Goal: Information Seeking & Learning: Learn about a topic

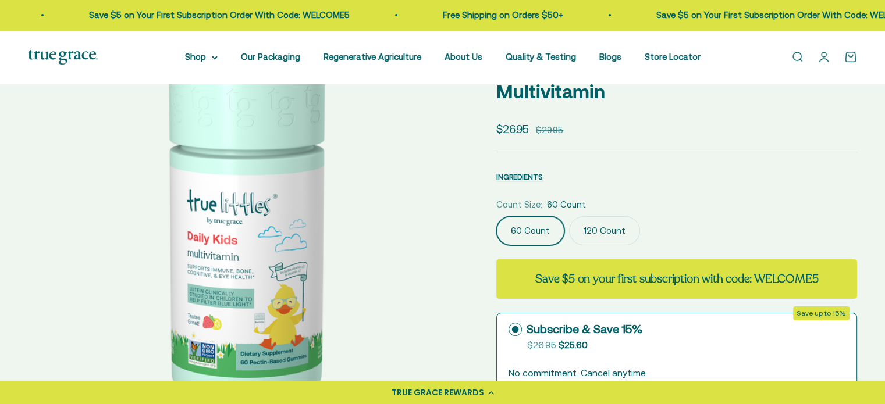
drag, startPoint x: 578, startPoint y: 190, endPoint x: 584, endPoint y: 194, distance: 7.3
click at [584, 216] on label "120 Count" at bounding box center [604, 230] width 71 height 29
click at [496, 216] on input "120 Count" at bounding box center [496, 216] width 1 height 1
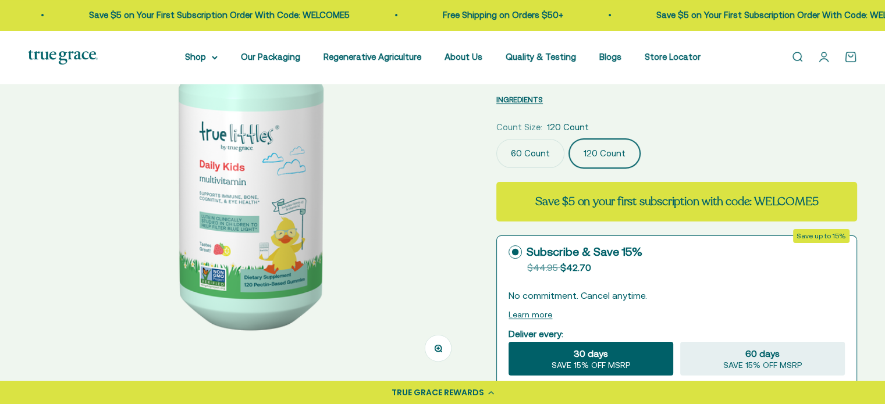
scroll to position [175, 0]
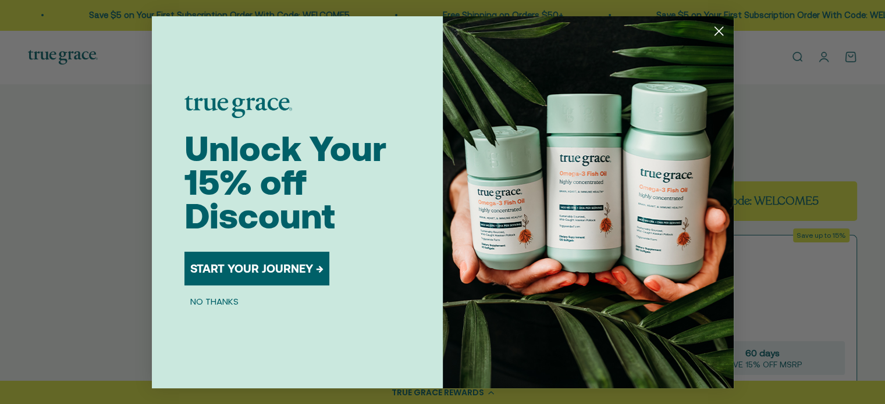
click at [718, 29] on circle "Close dialog" at bounding box center [718, 30] width 19 height 19
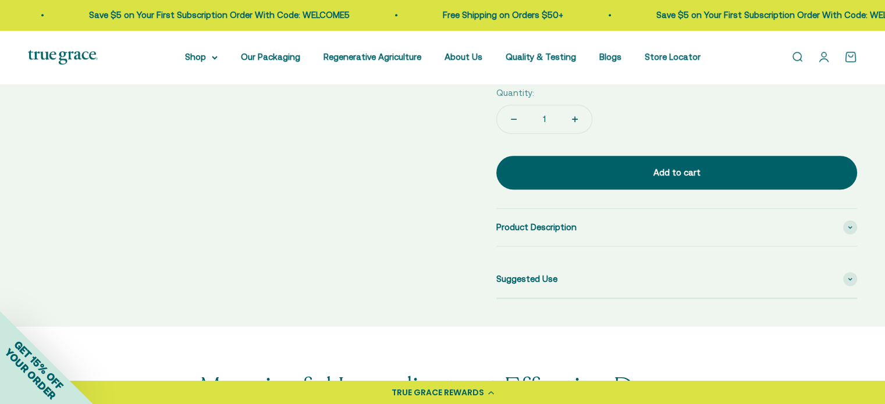
scroll to position [543, 0]
click at [552, 209] on div "Product Description" at bounding box center [676, 227] width 361 height 37
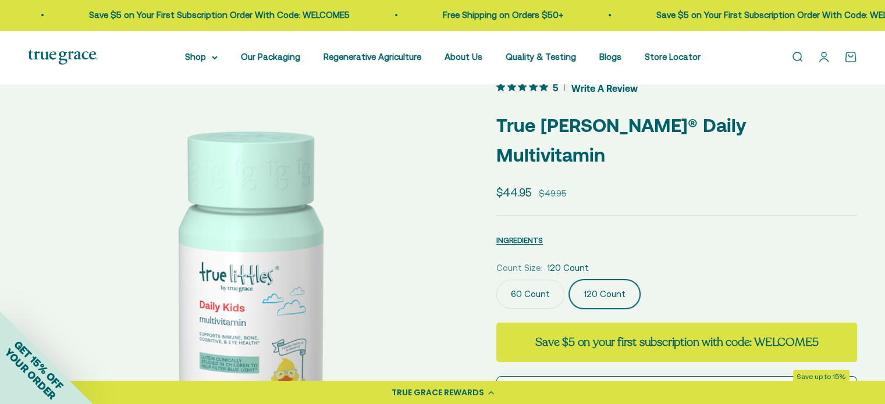
scroll to position [33, 0]
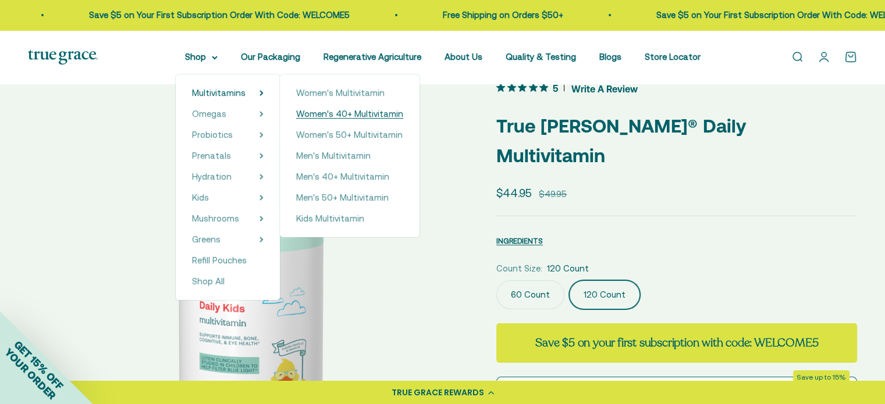
click at [365, 115] on span "Women's 40+ Multivitamin" at bounding box center [349, 114] width 107 height 10
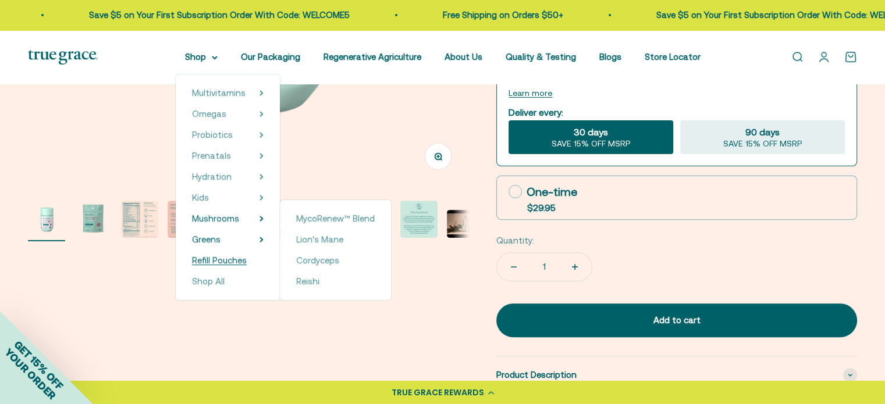
scroll to position [367, 0]
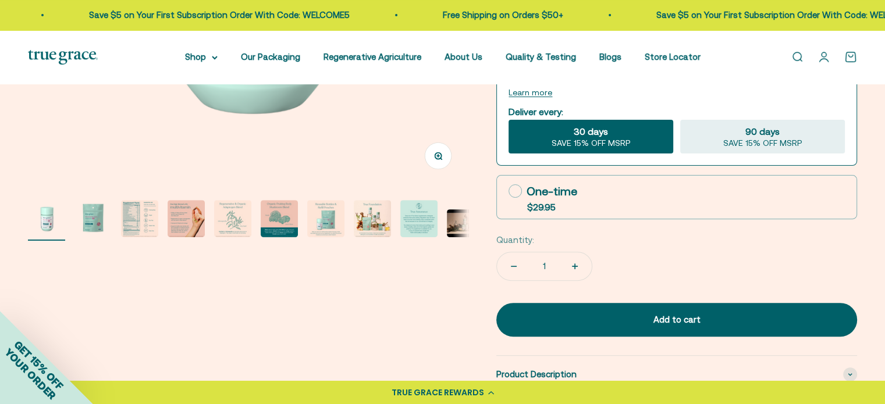
click at [344, 219] on img "Go to item 7" at bounding box center [325, 218] width 37 height 37
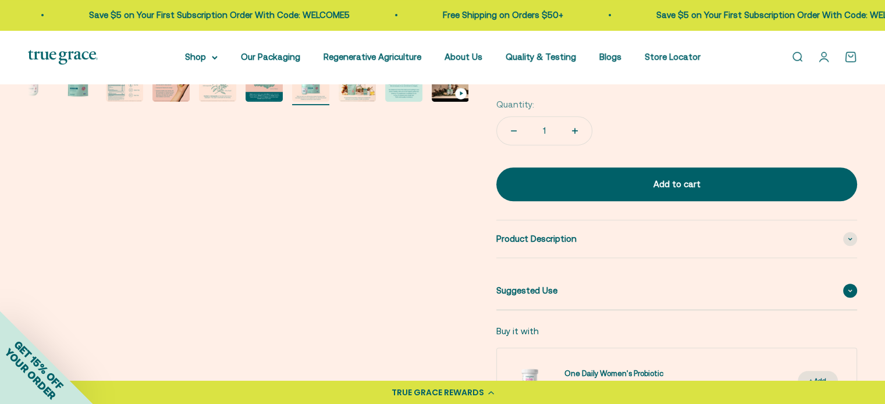
scroll to position [0, 2727]
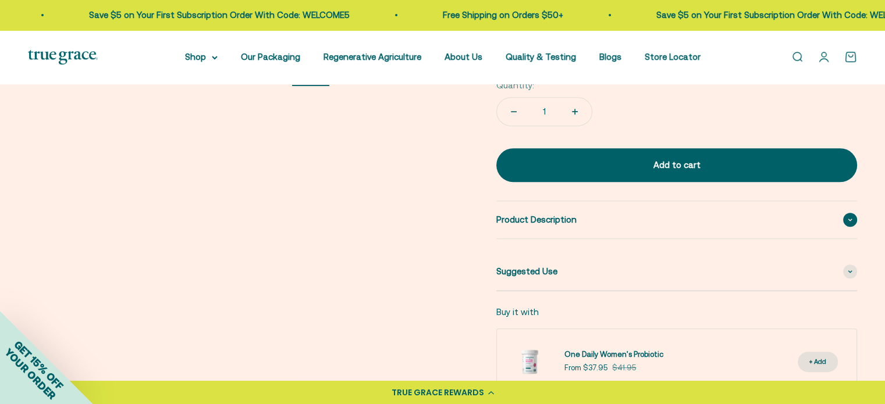
click at [659, 221] on div "Product Description" at bounding box center [676, 219] width 361 height 37
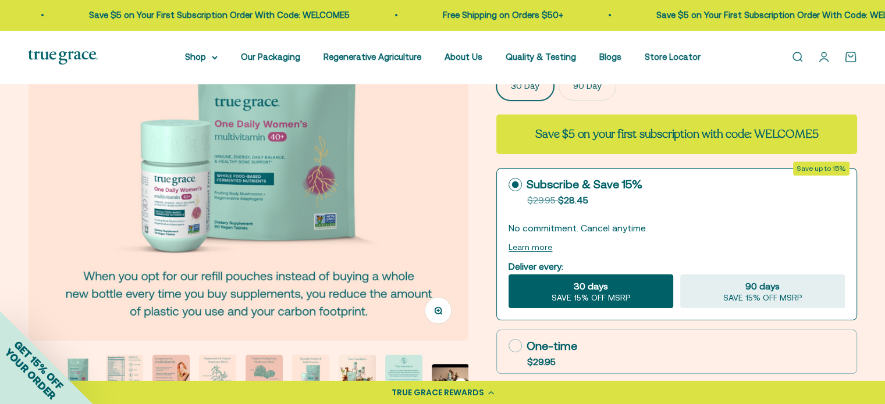
scroll to position [212, 0]
